Goal: Task Accomplishment & Management: Complete application form

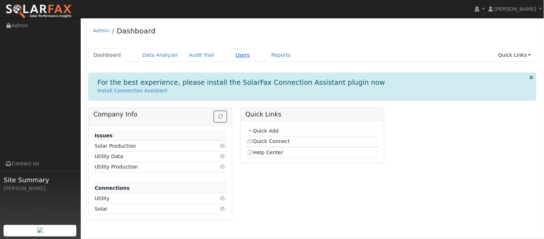
click at [237, 54] on link "Users" at bounding box center [242, 54] width 25 height 13
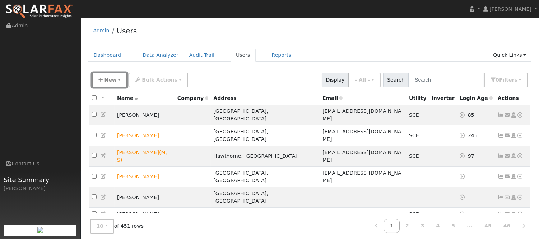
click at [105, 79] on span "New" at bounding box center [110, 80] width 12 height 6
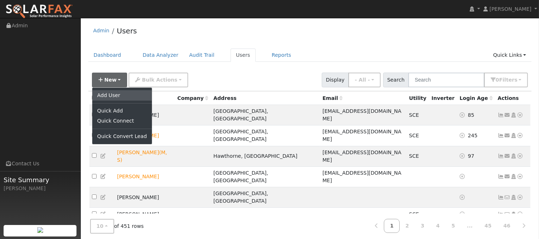
click at [116, 92] on link "Add User" at bounding box center [122, 95] width 60 height 10
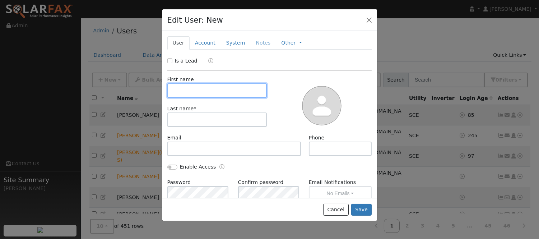
paste input "Sergio Toriz"
click at [196, 91] on input "Sergio Toriz" at bounding box center [217, 90] width 100 height 14
type input "Sergio"
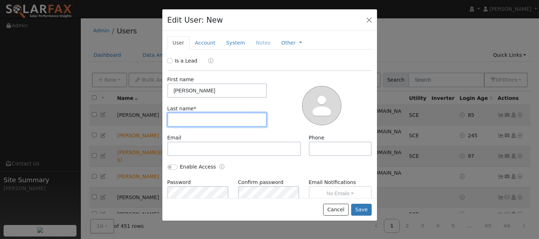
click at [201, 119] on input "text" at bounding box center [217, 119] width 100 height 14
paste input "Toriz"
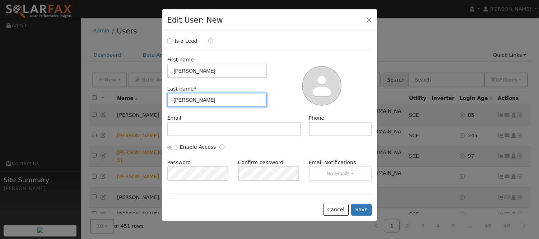
scroll to position [40, 0]
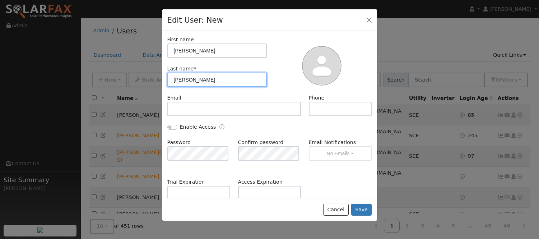
type input "Toriz"
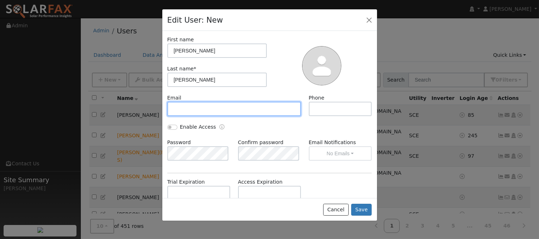
click at [198, 110] on input "text" at bounding box center [234, 109] width 134 height 14
paste input "(951) 483-3362"
type input "(951) 483-3362"
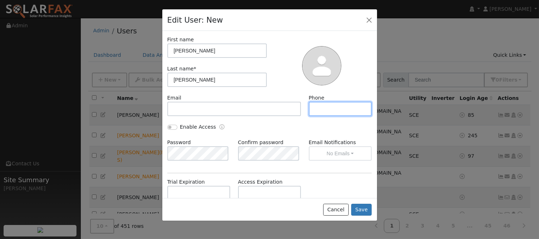
click at [313, 110] on input "text" at bounding box center [340, 109] width 63 height 14
paste input "(951) 483-3362"
type input "(951) 483-3362"
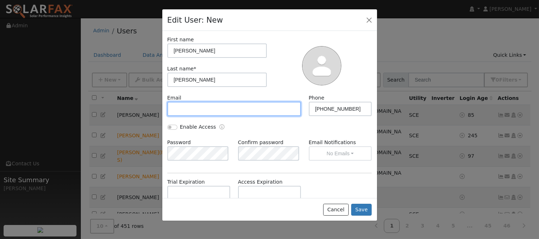
click at [239, 110] on input "text" at bounding box center [234, 109] width 134 height 14
paste input "storiz45@gmail.com"
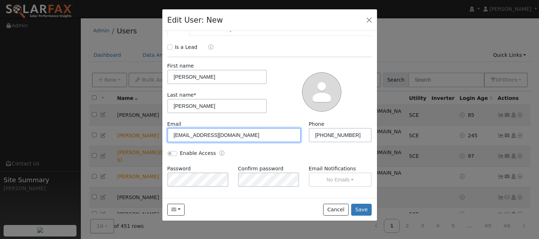
scroll to position [0, 0]
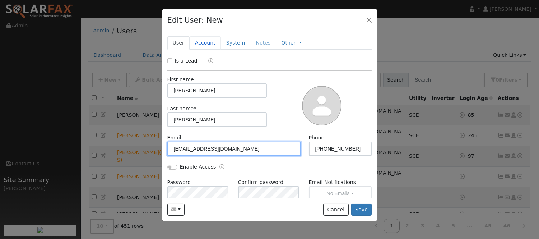
type input "storiz45@gmail.com"
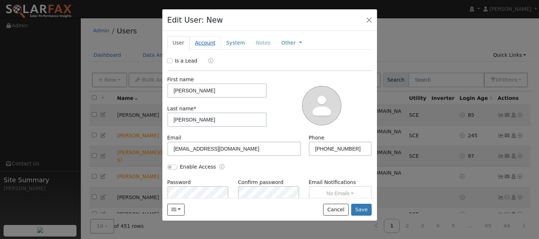
click at [210, 47] on link "Account" at bounding box center [204, 42] width 31 height 13
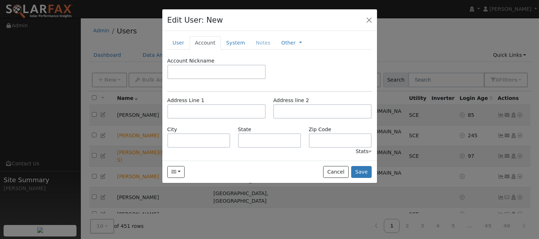
click at [211, 103] on div "Address Line 1" at bounding box center [216, 108] width 106 height 22
click at [211, 108] on input "text" at bounding box center [216, 111] width 98 height 14
paste input "n: 884 CADEN PL PERRIS CA 92571"
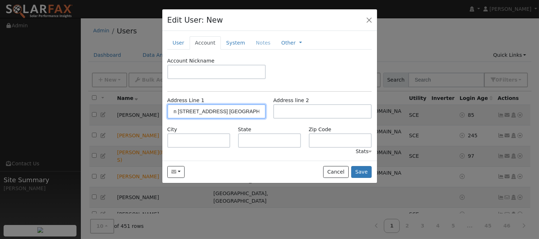
type input "884 Caden Place"
type input "Perris"
type input "CA"
type input "92571"
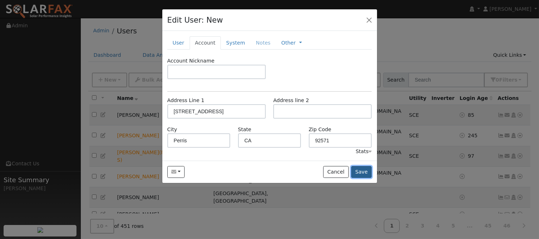
click at [364, 173] on button "Save" at bounding box center [361, 172] width 21 height 12
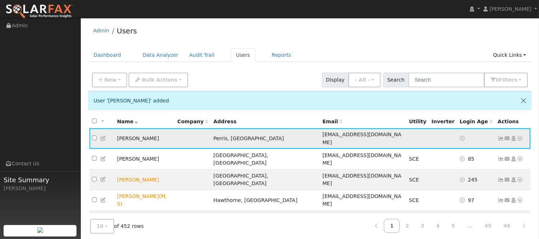
click at [502, 136] on icon at bounding box center [500, 138] width 6 height 5
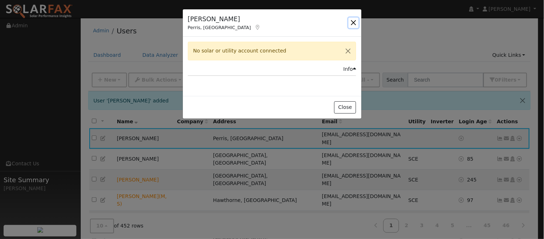
click at [356, 26] on button "button" at bounding box center [354, 23] width 10 height 10
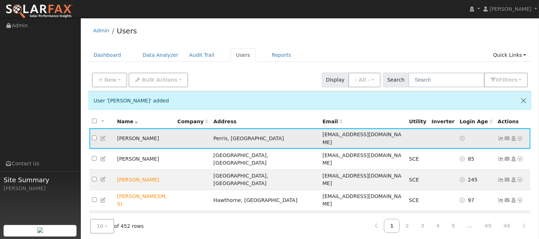
click at [520, 136] on icon at bounding box center [520, 138] width 6 height 5
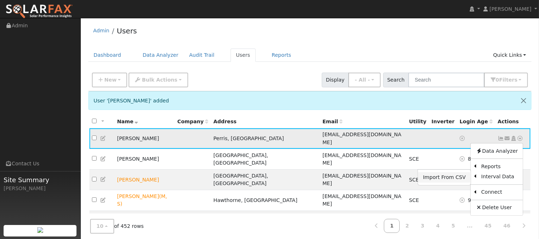
click at [457, 175] on link "Import From CSV" at bounding box center [444, 177] width 53 height 10
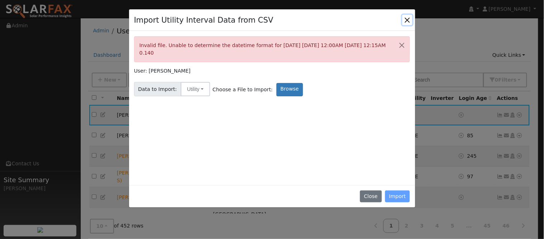
click at [408, 19] on button "Close" at bounding box center [408, 20] width 10 height 10
